Goal: Information Seeking & Learning: Learn about a topic

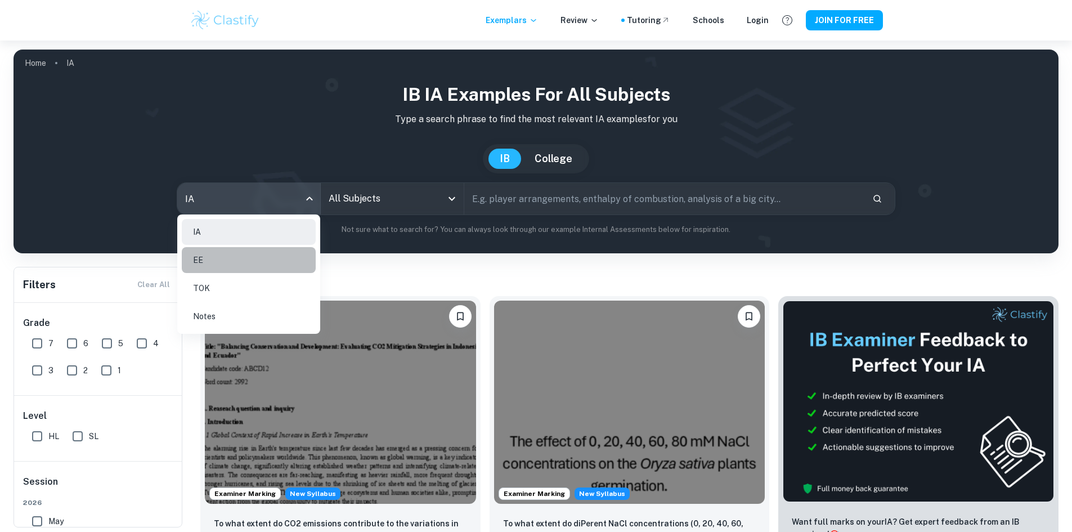
click at [237, 258] on li "EE" at bounding box center [249, 260] width 134 height 26
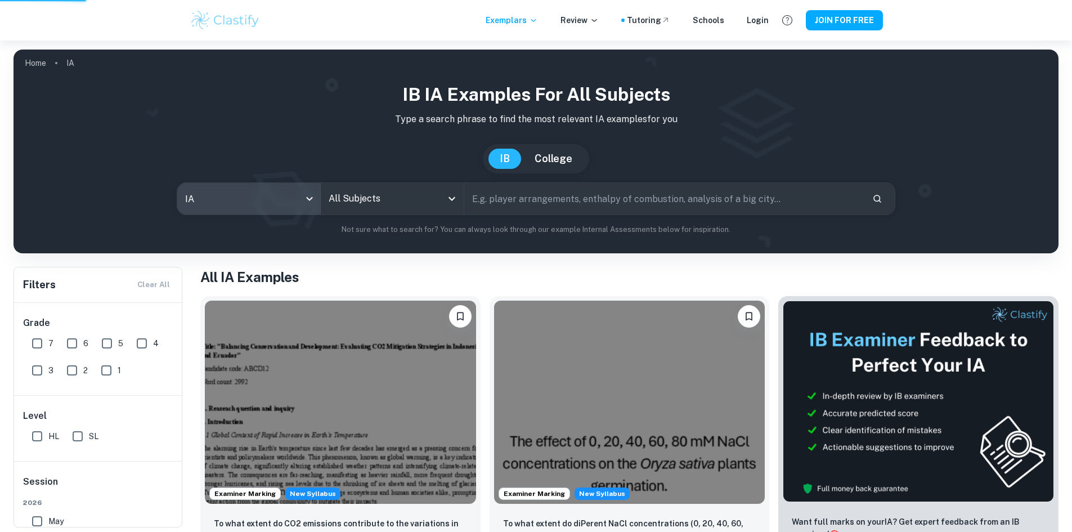
click at [425, 203] on input "All Subjects" at bounding box center [384, 198] width 116 height 21
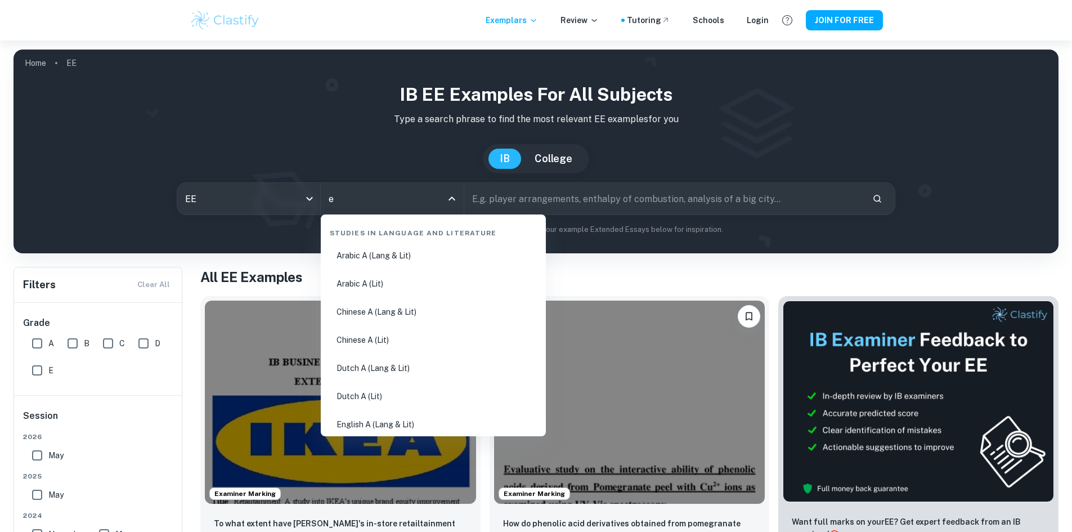
type input "ec"
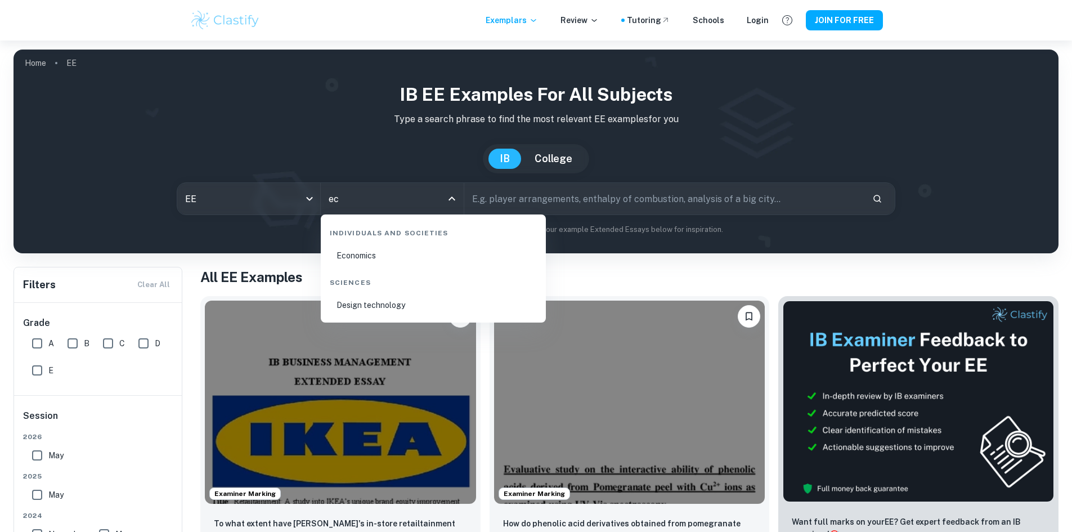
click at [411, 260] on li "Economics" at bounding box center [433, 256] width 216 height 26
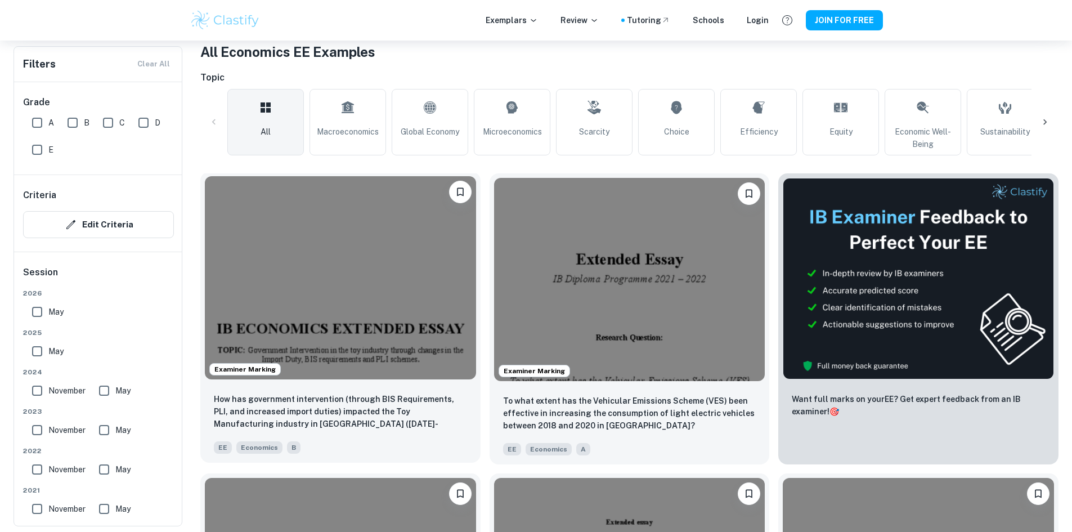
scroll to position [281, 0]
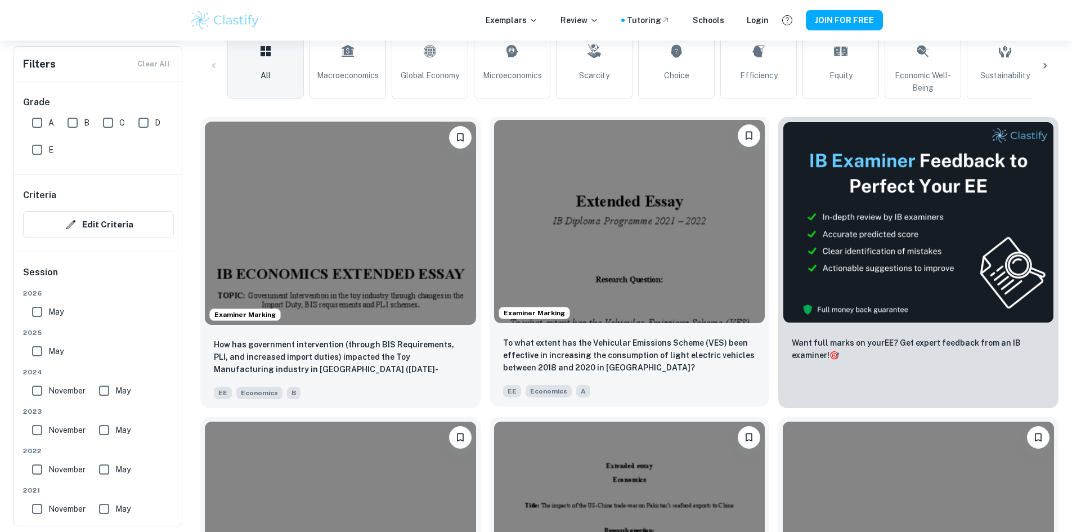
click at [503, 220] on img at bounding box center [629, 221] width 271 height 203
